Goal: Navigation & Orientation: Find specific page/section

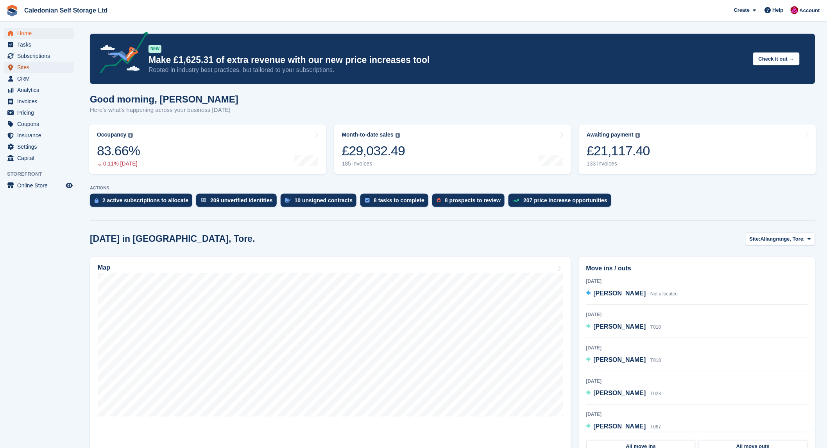
click at [23, 68] on span "Sites" at bounding box center [40, 67] width 47 height 11
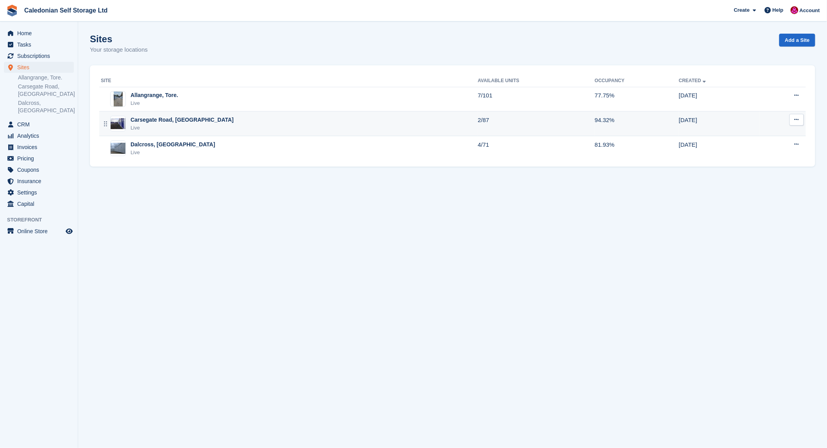
click at [151, 118] on div "Carsegate Road, [GEOGRAPHIC_DATA]" at bounding box center [182, 120] width 103 height 8
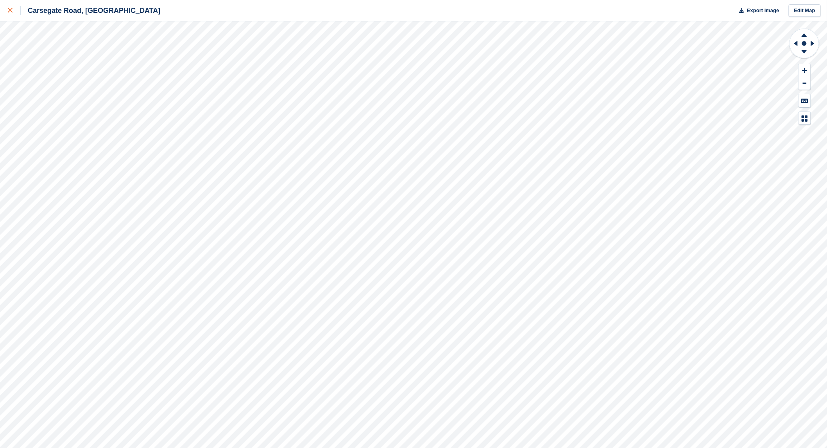
click at [8, 10] on icon at bounding box center [10, 10] width 5 height 5
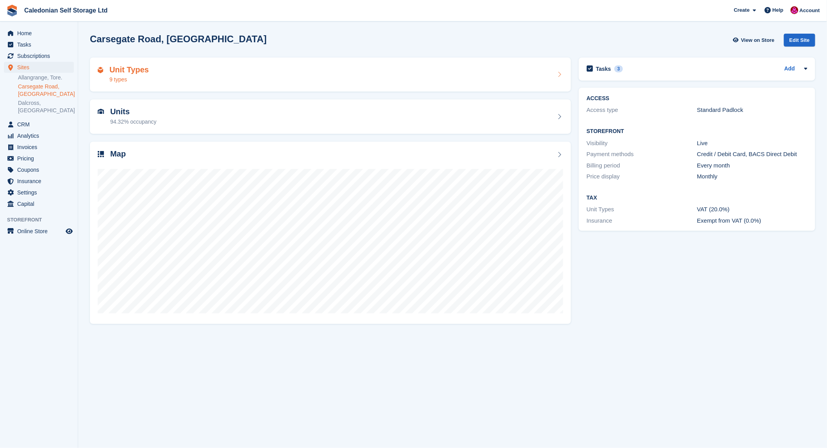
click at [127, 68] on h2 "Unit Types" at bounding box center [128, 69] width 39 height 9
